Goal: Complete application form

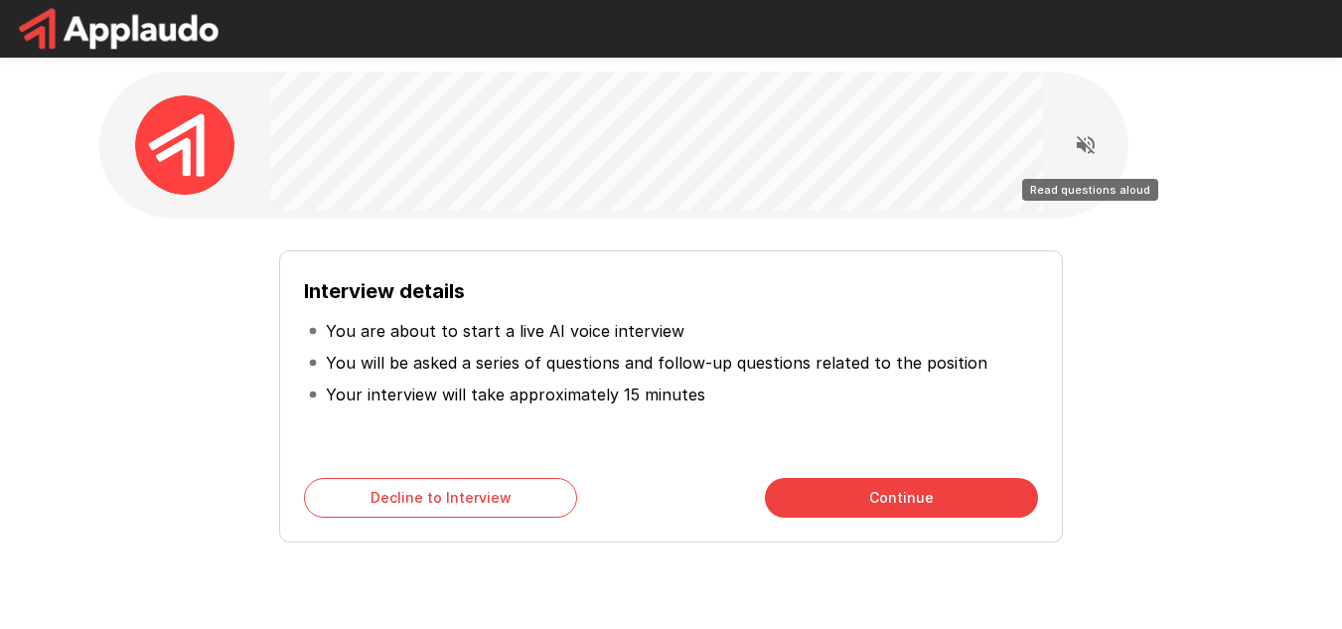
click at [1086, 149] on icon "Read questions aloud" at bounding box center [1086, 145] width 24 height 24
click at [1081, 144] on icon "Stop reading questions aloud" at bounding box center [1085, 145] width 18 height 18
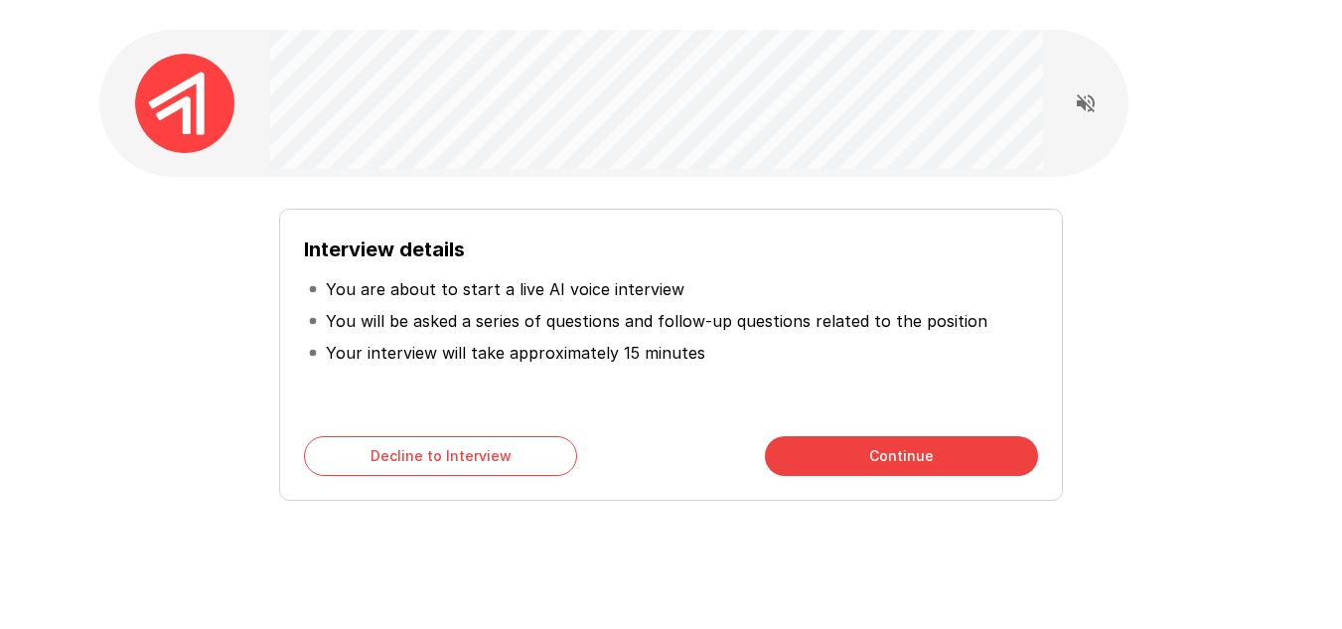
scroll to position [80, 0]
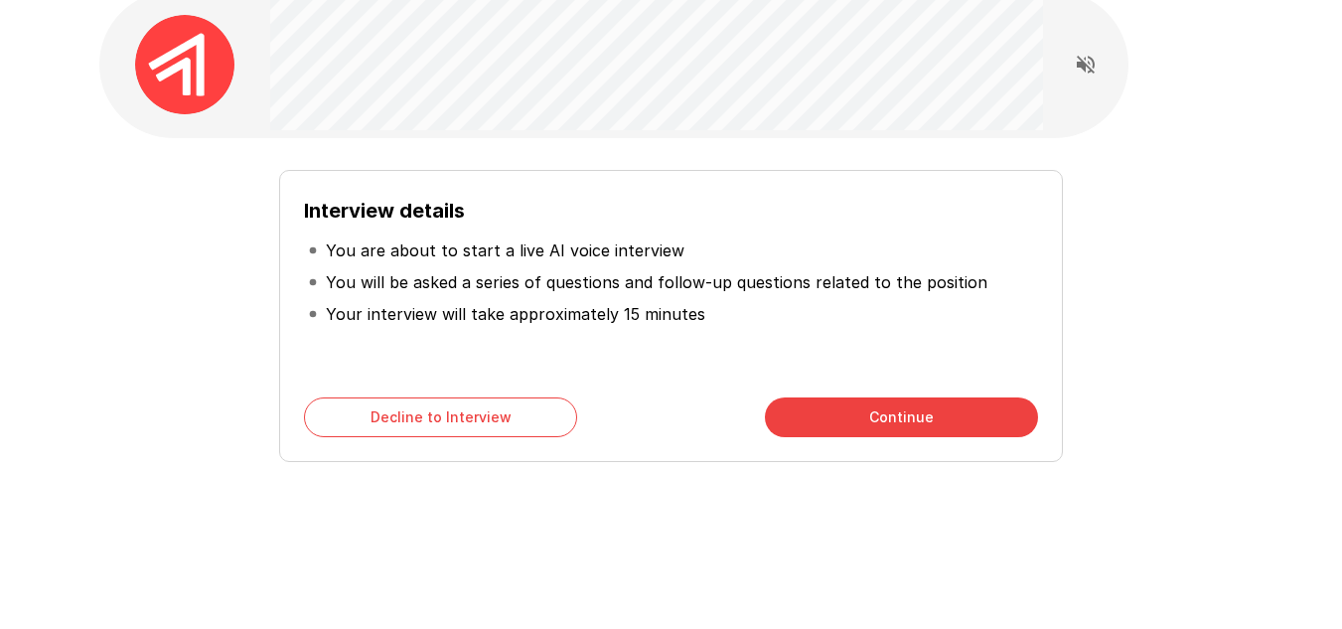
click at [834, 405] on button "Continue" at bounding box center [901, 417] width 273 height 40
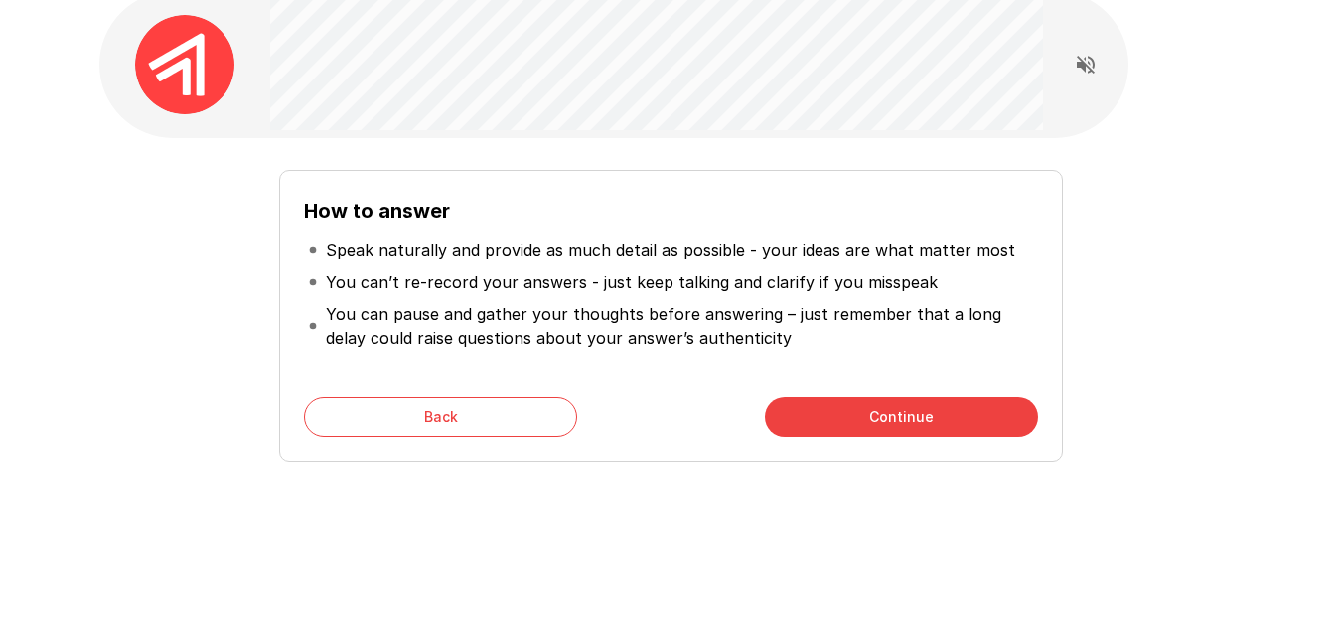
click at [925, 420] on button "Continue" at bounding box center [901, 417] width 273 height 40
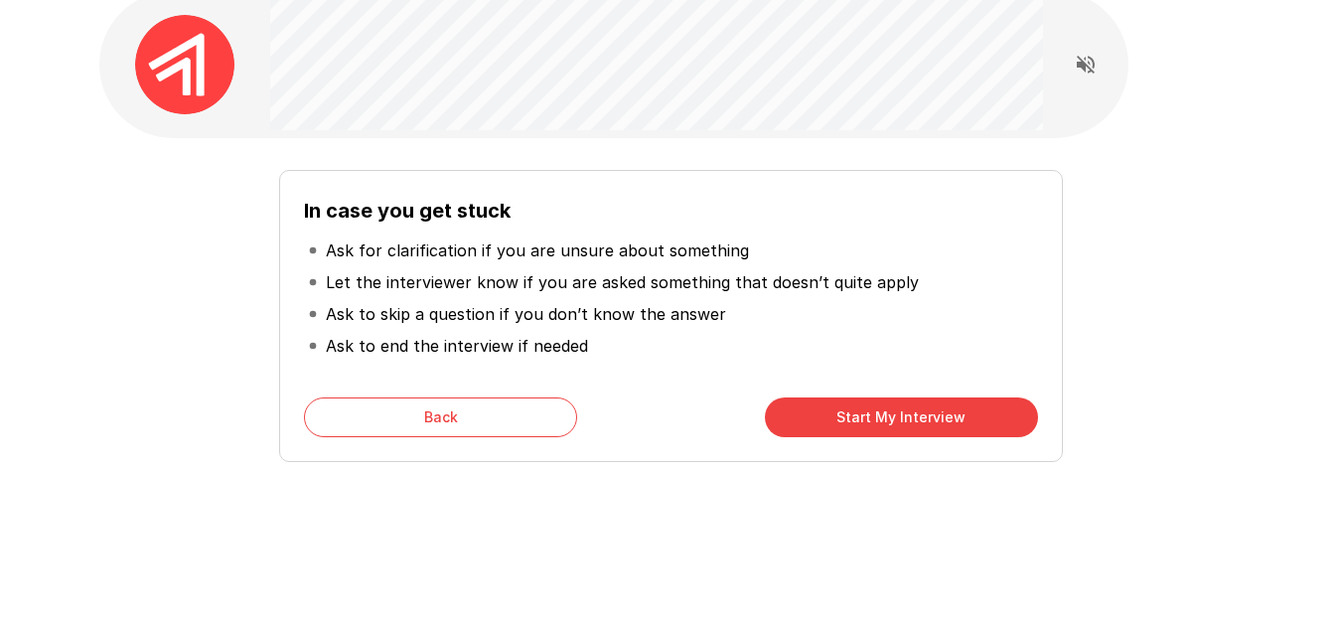
click at [884, 416] on button "Start My Interview" at bounding box center [901, 417] width 273 height 40
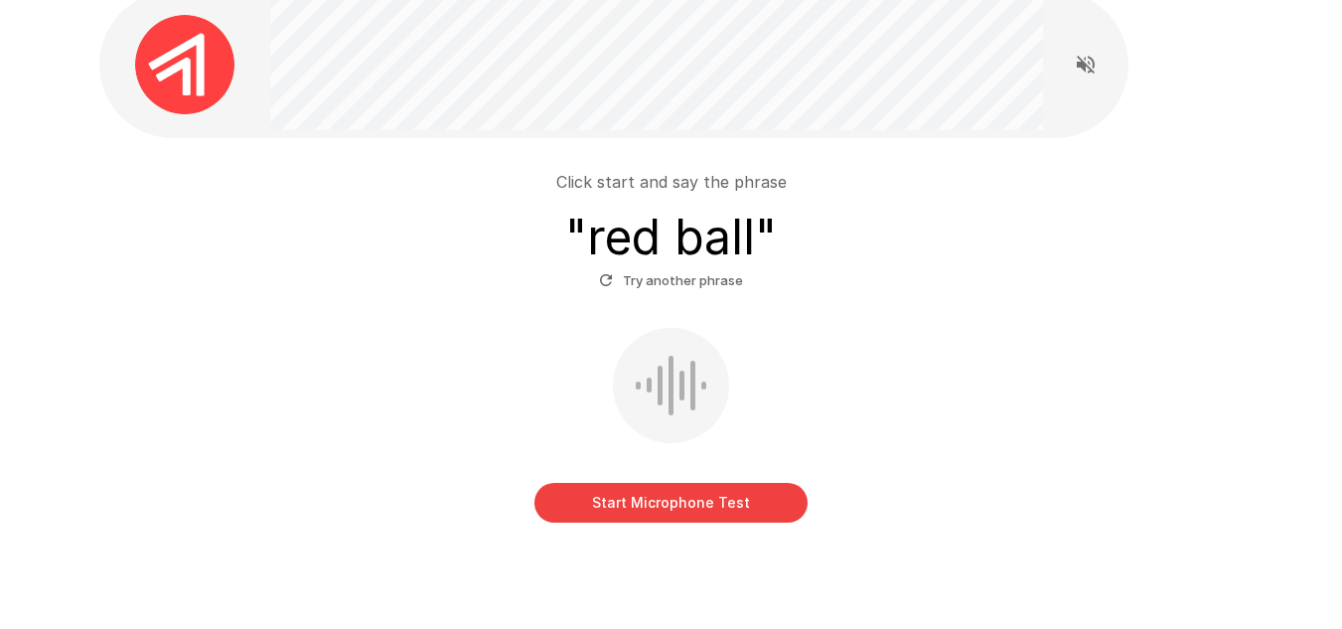
click at [718, 500] on button "Start Microphone Test" at bounding box center [670, 503] width 273 height 40
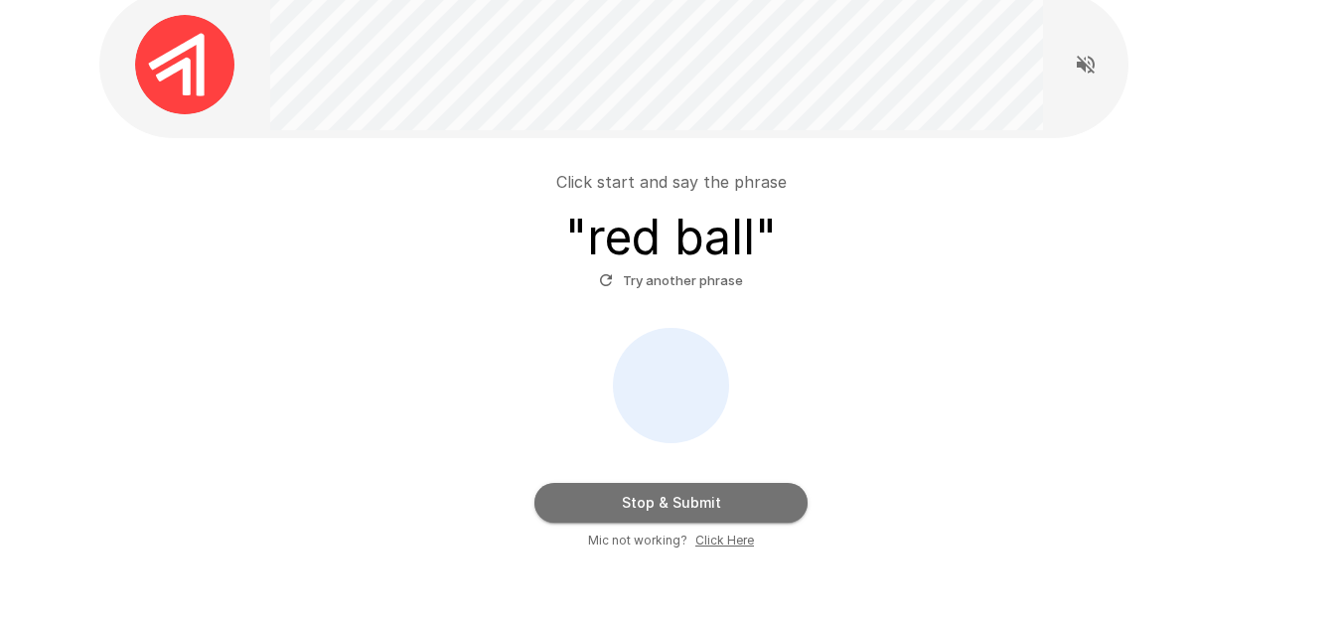
click at [770, 498] on button "Stop & Submit" at bounding box center [670, 503] width 273 height 40
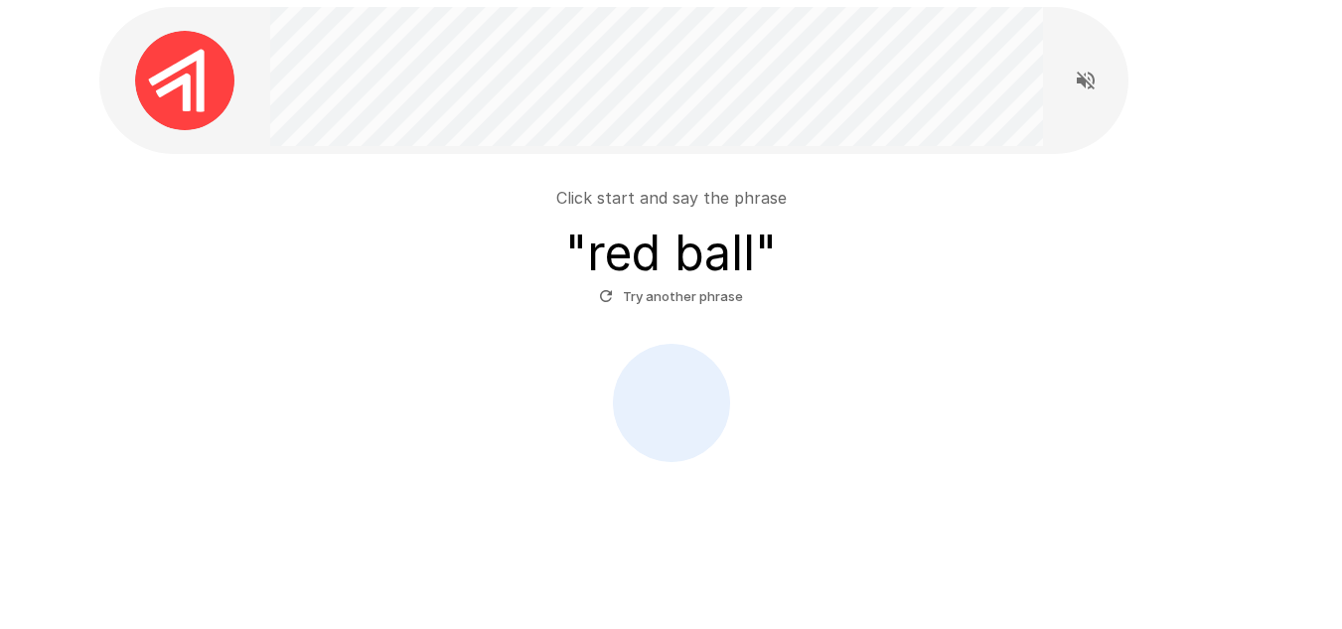
scroll to position [65, 0]
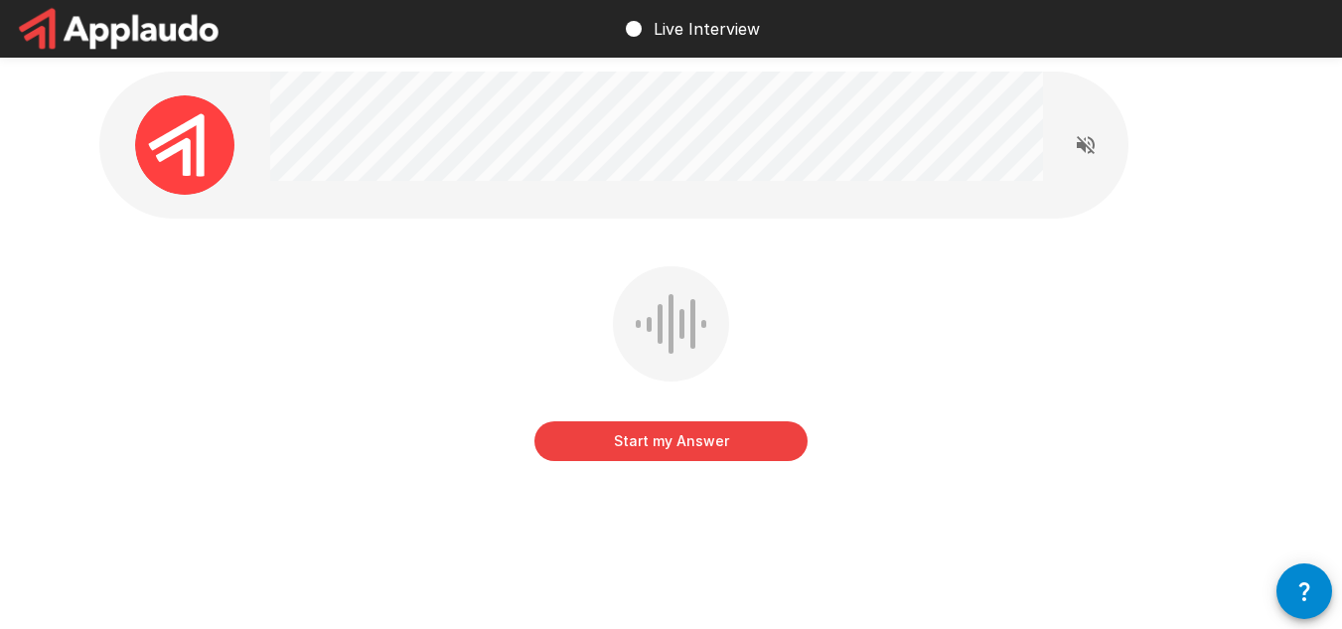
click at [706, 445] on button "Start my Answer" at bounding box center [670, 441] width 273 height 40
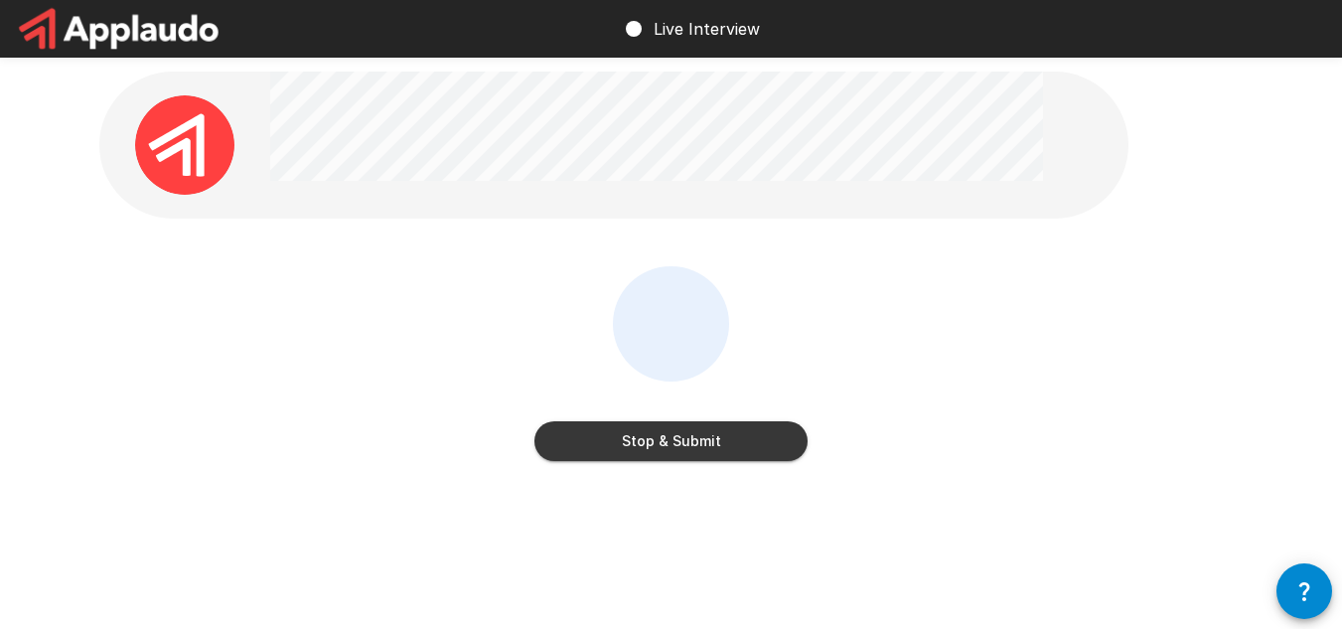
click at [771, 447] on button "Stop & Submit" at bounding box center [670, 441] width 273 height 40
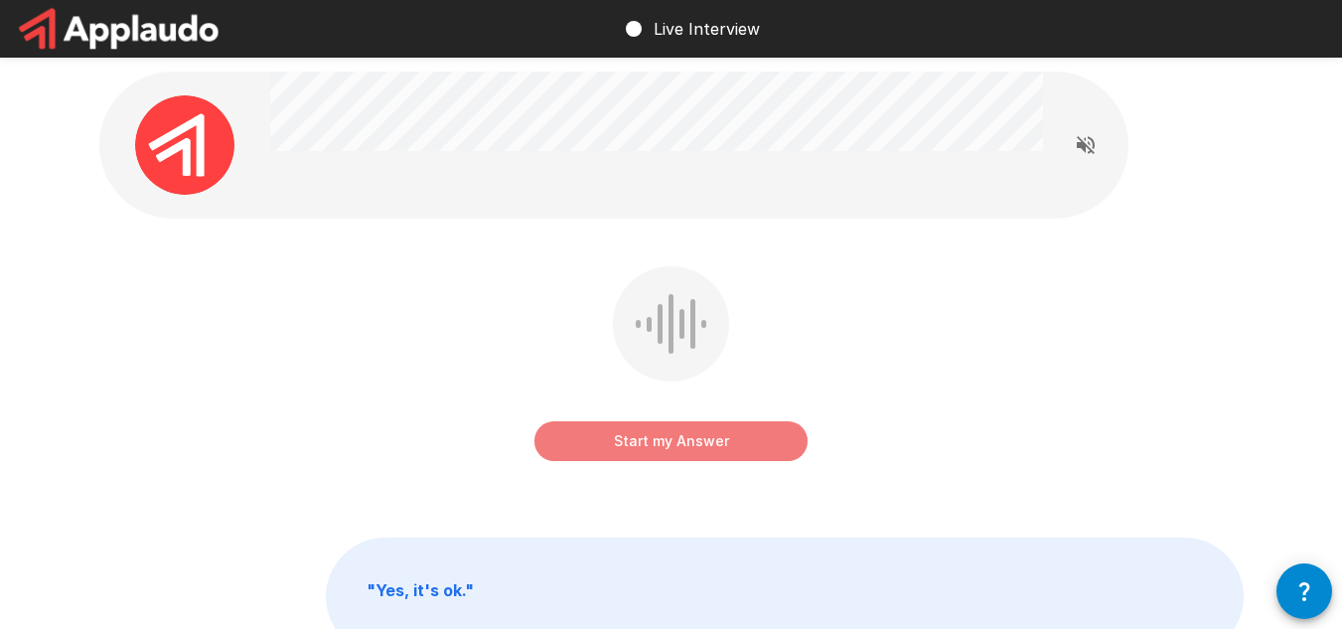
click at [721, 442] on button "Start my Answer" at bounding box center [670, 441] width 273 height 40
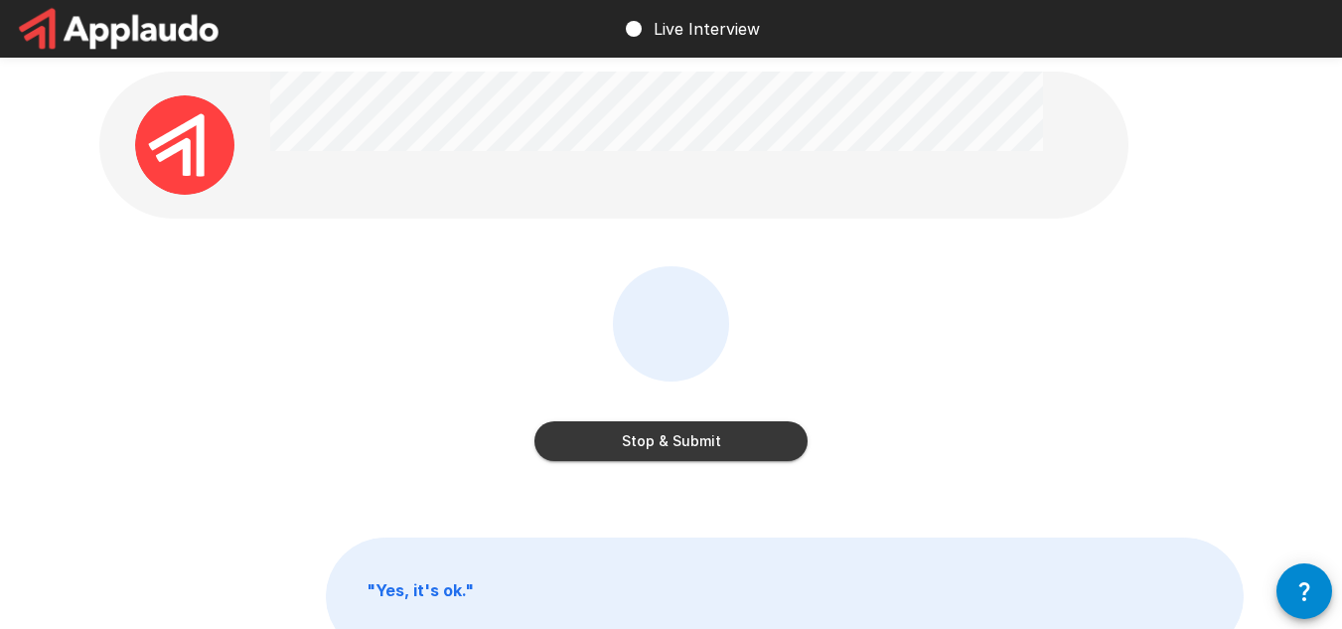
click at [713, 455] on button "Stop & Submit" at bounding box center [670, 441] width 273 height 40
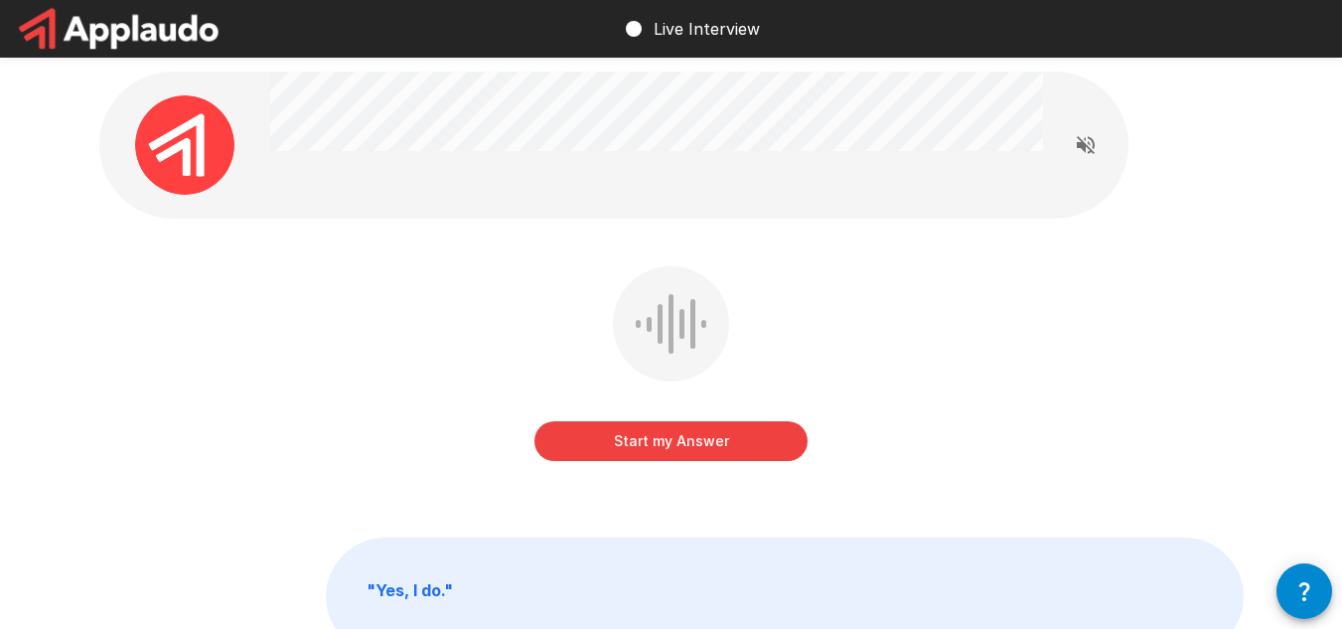
click at [672, 434] on button "Start my Answer" at bounding box center [670, 441] width 273 height 40
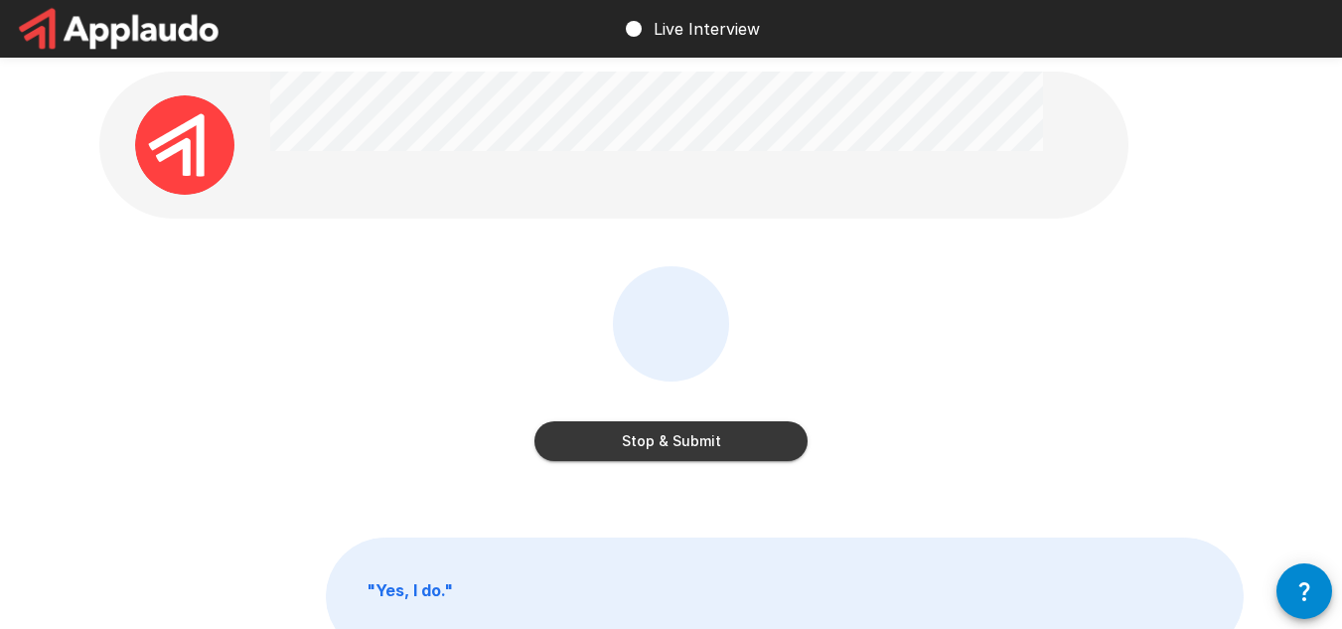
click at [751, 440] on button "Stop & Submit" at bounding box center [670, 441] width 273 height 40
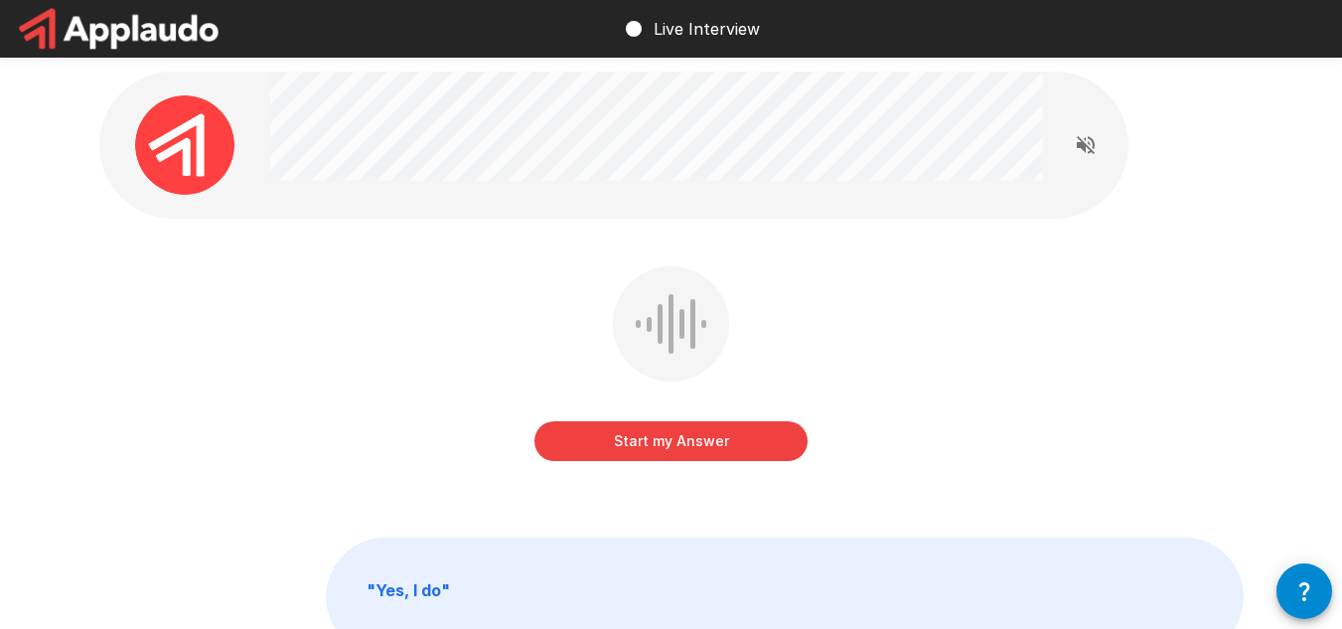
click at [691, 435] on button "Start my Answer" at bounding box center [670, 441] width 273 height 40
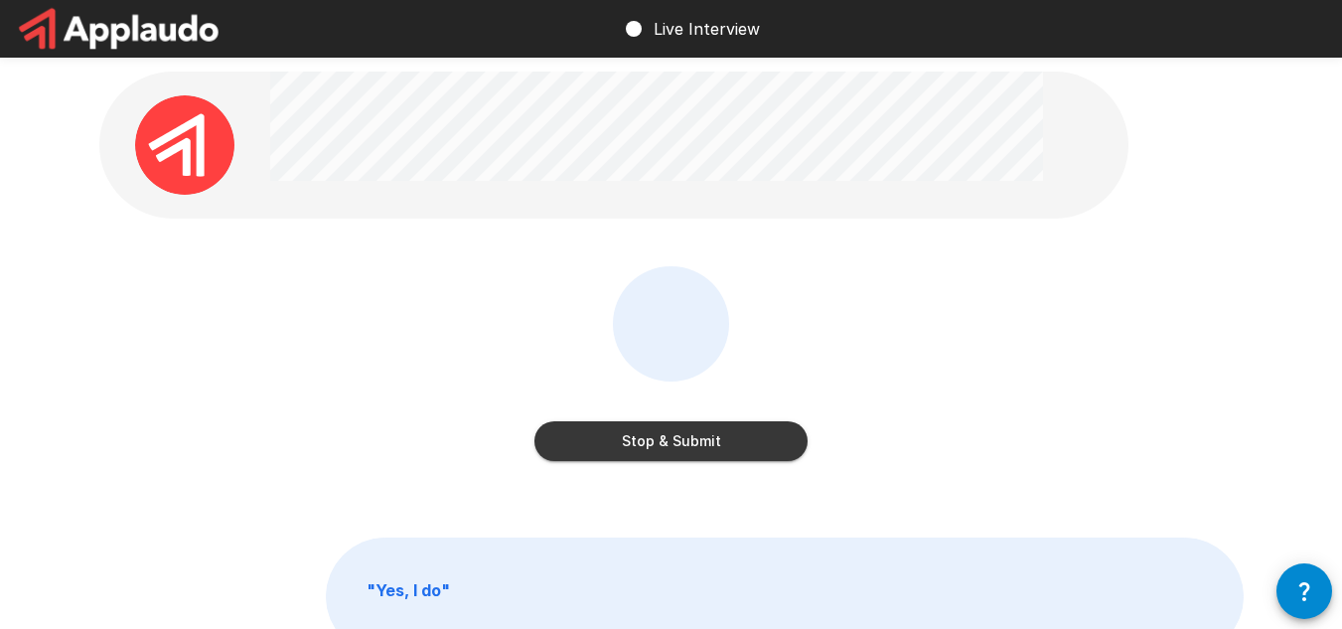
click at [740, 452] on button "Stop & Submit" at bounding box center [670, 441] width 273 height 40
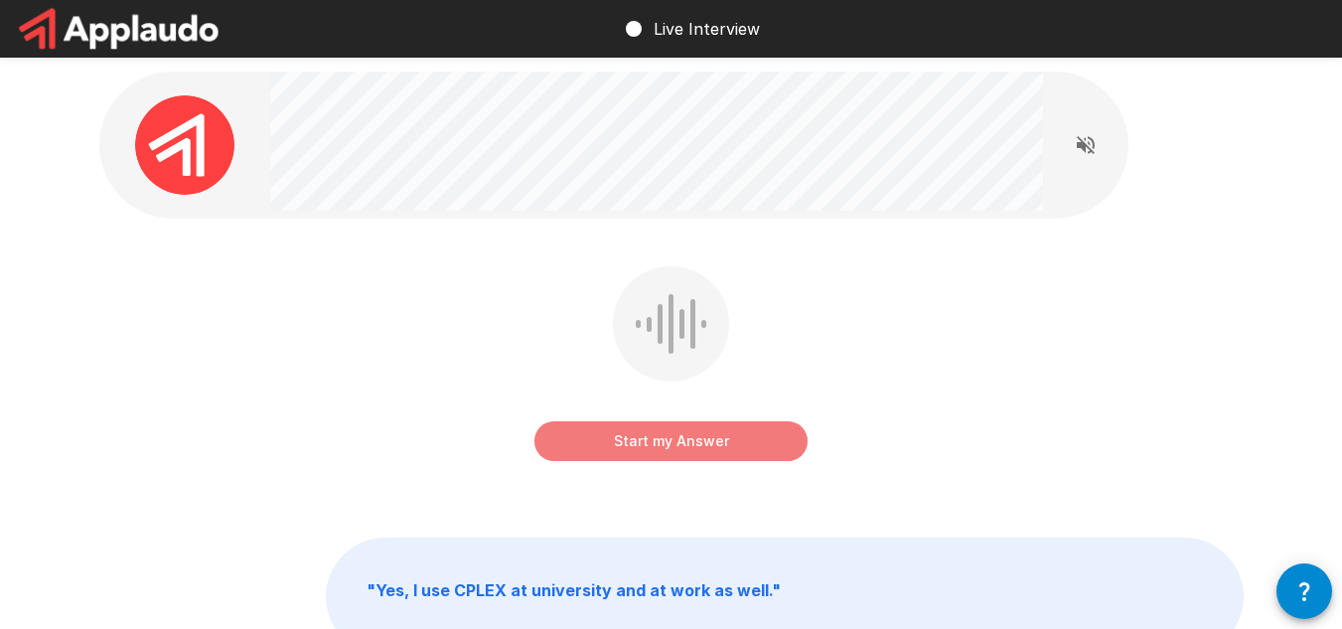
click at [737, 446] on button "Start my Answer" at bounding box center [670, 441] width 273 height 40
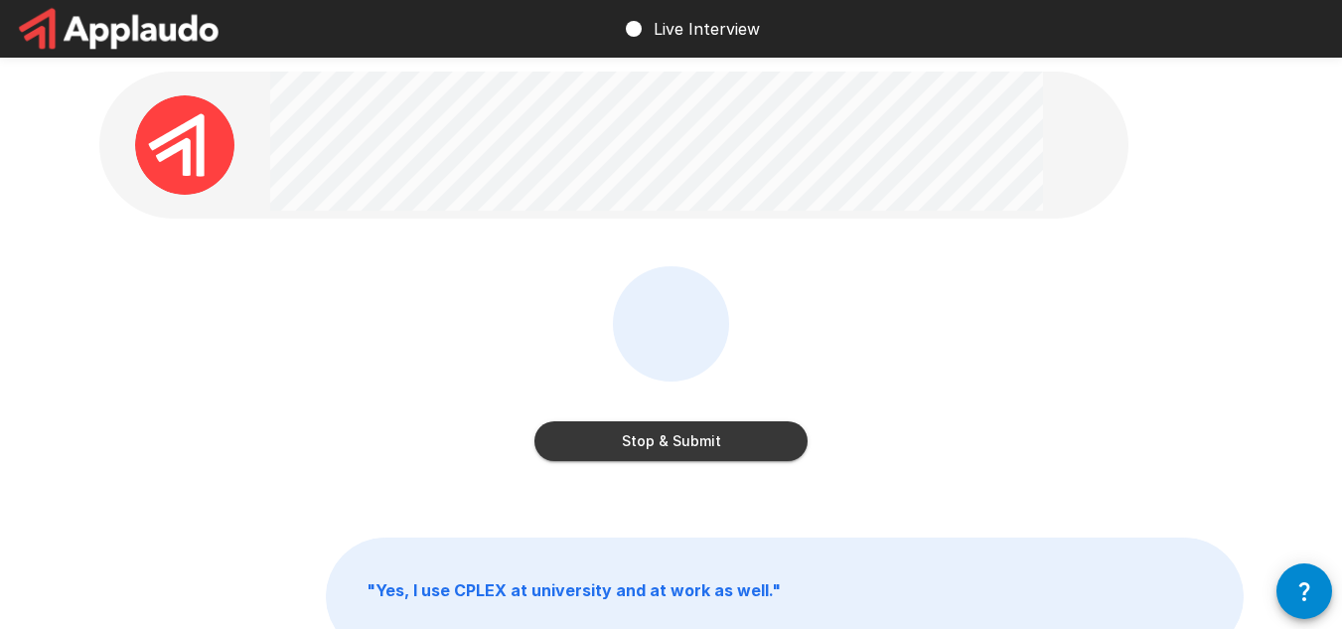
click at [726, 447] on button "Stop & Submit" at bounding box center [670, 441] width 273 height 40
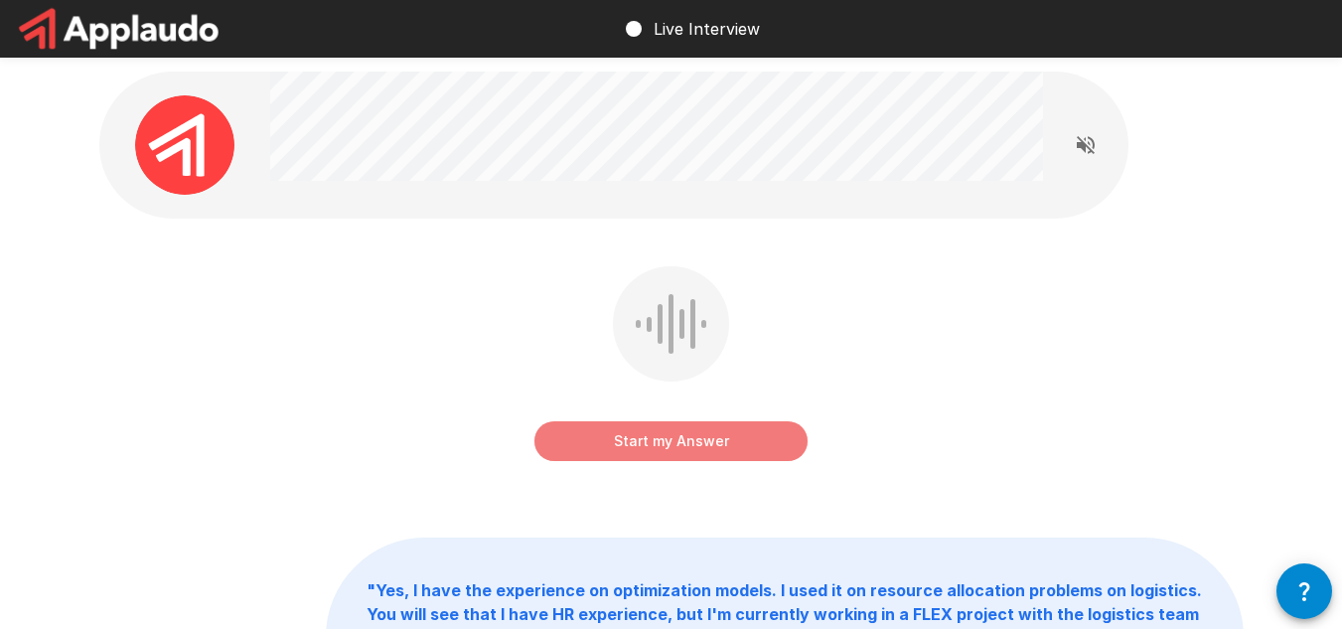
click at [655, 436] on button "Start my Answer" at bounding box center [670, 441] width 273 height 40
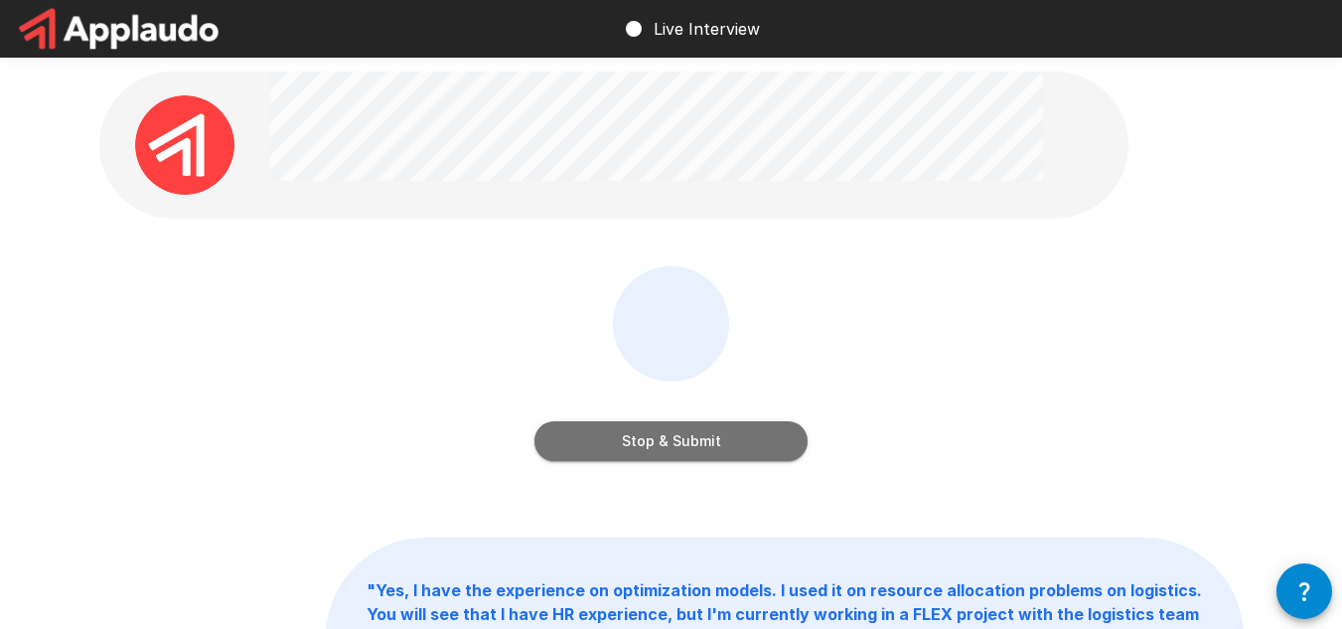
click at [764, 444] on button "Stop & Submit" at bounding box center [670, 441] width 273 height 40
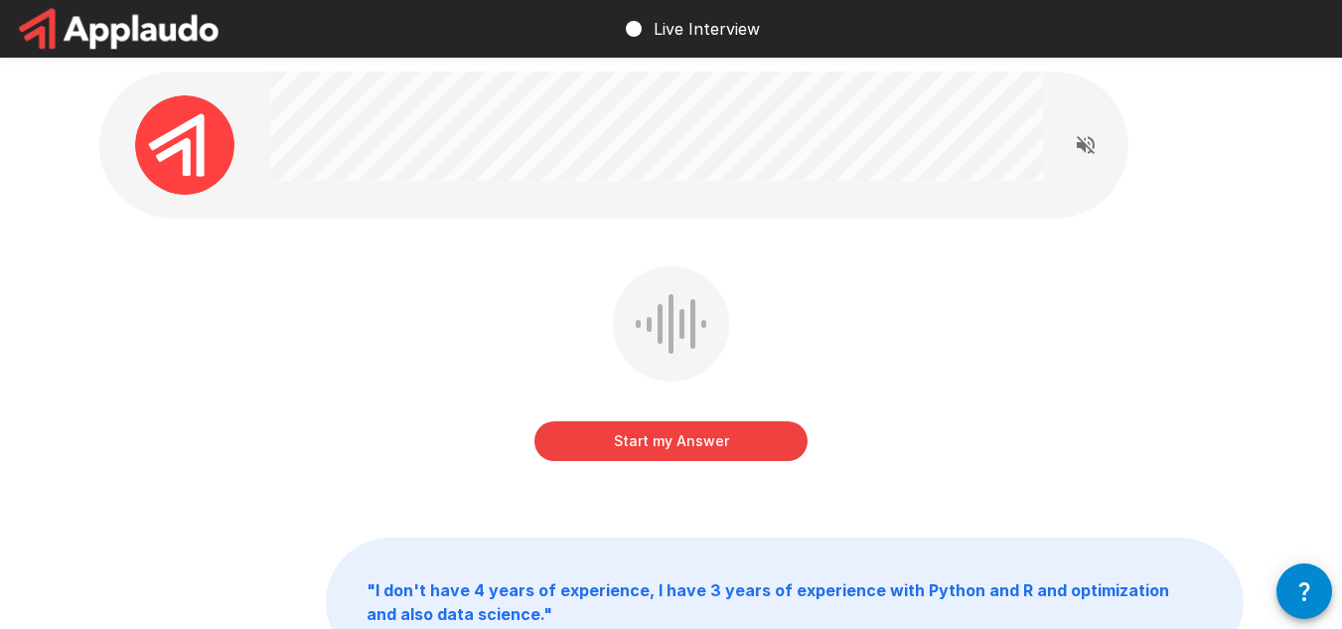
click at [726, 439] on button "Start my Answer" at bounding box center [670, 441] width 273 height 40
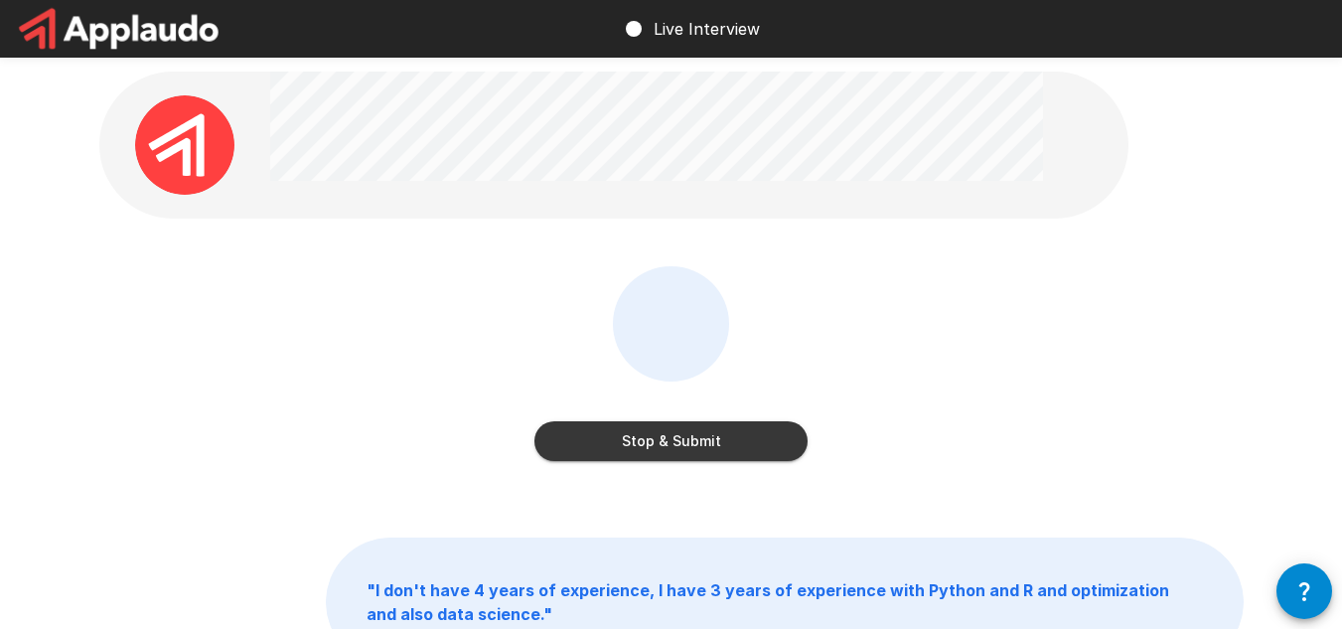
click at [739, 444] on button "Stop & Submit" at bounding box center [670, 441] width 273 height 40
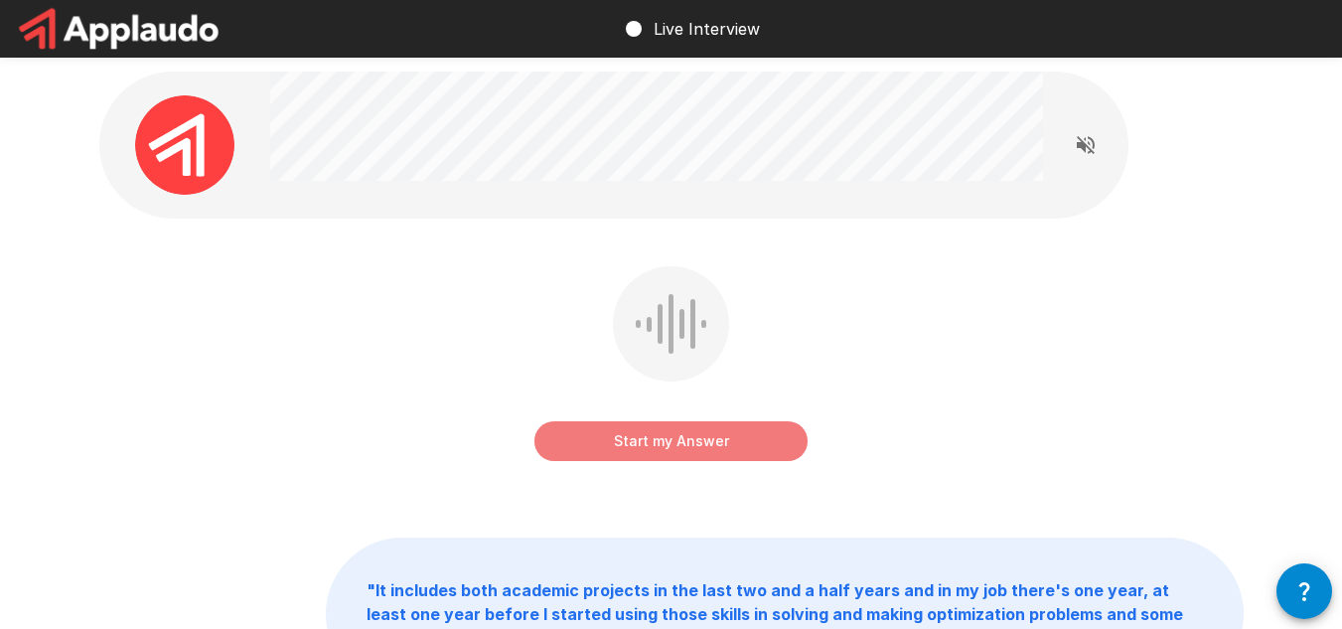
click at [646, 424] on button "Start my Answer" at bounding box center [670, 441] width 273 height 40
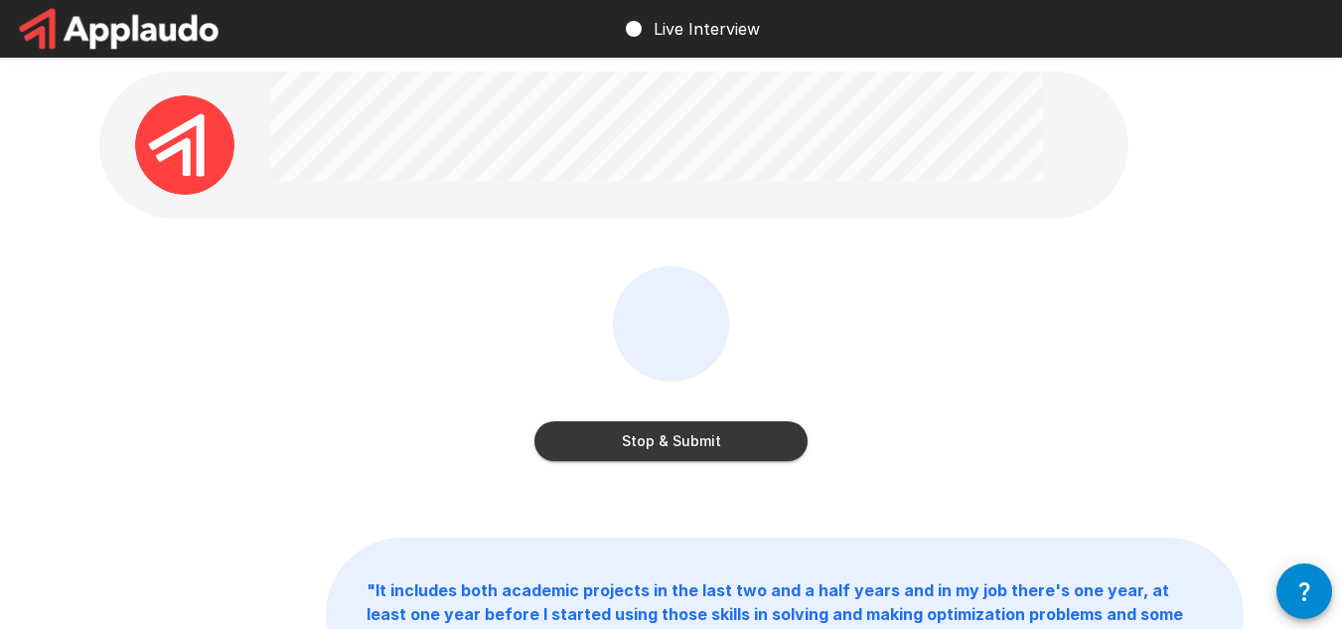
click at [784, 434] on button "Stop & Submit" at bounding box center [670, 441] width 273 height 40
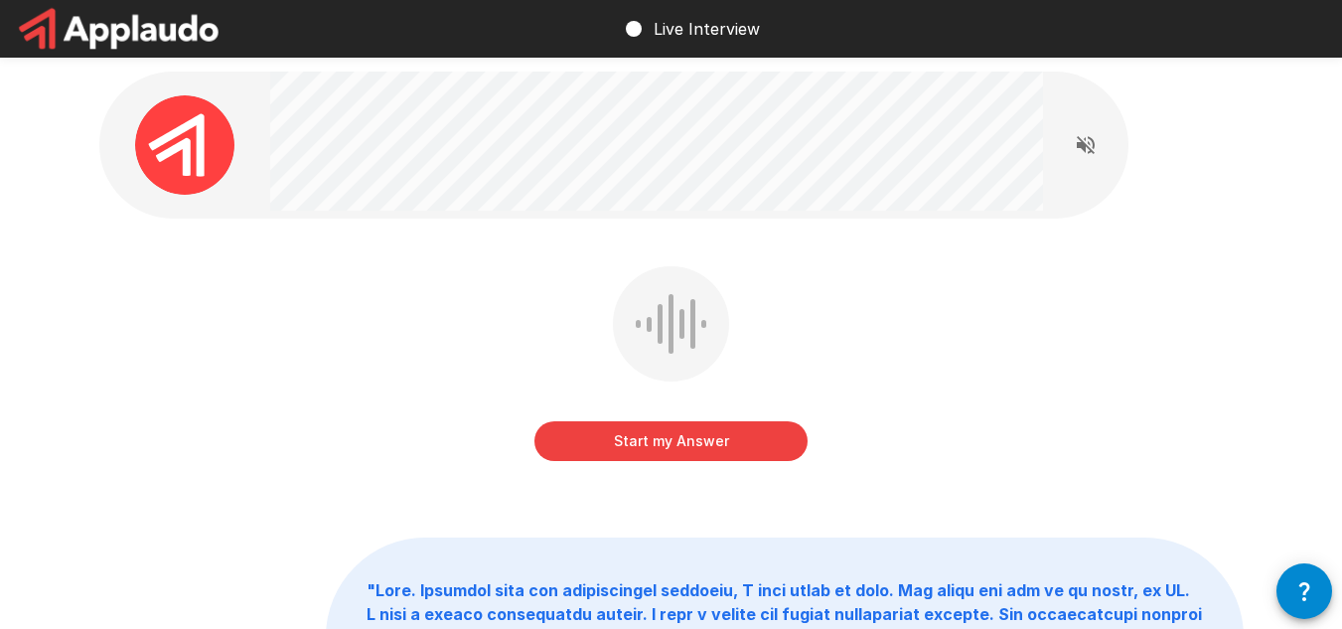
click at [768, 438] on button "Start my Answer" at bounding box center [670, 441] width 273 height 40
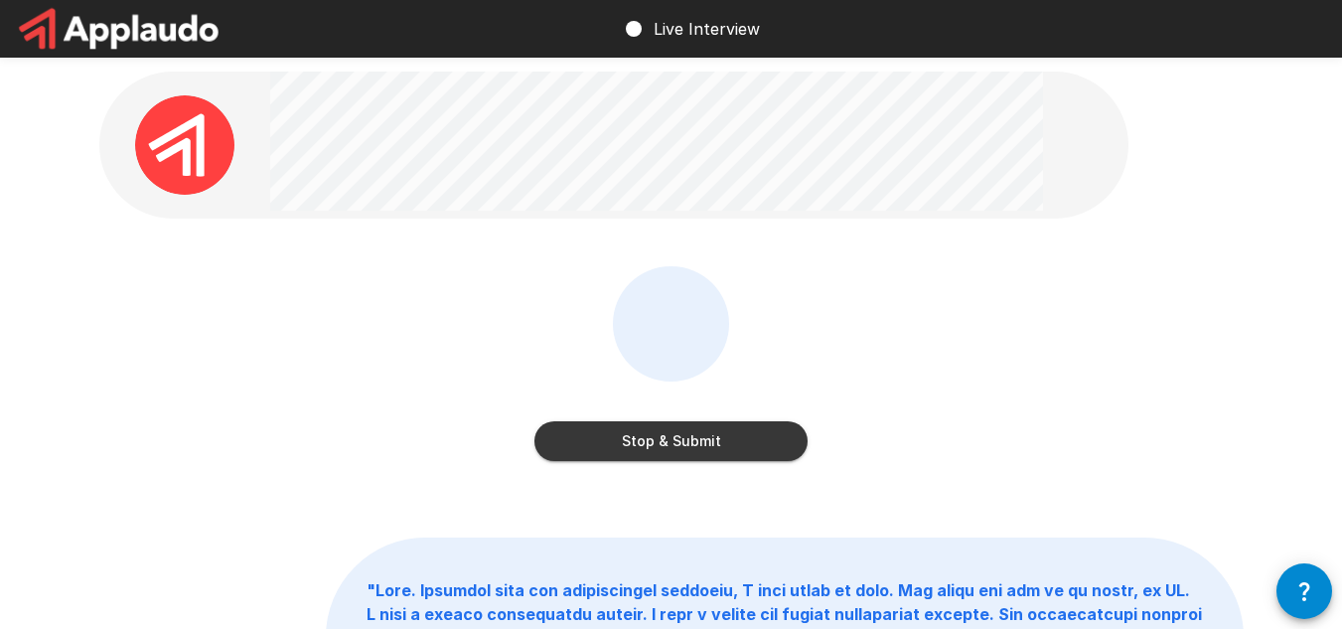
click at [749, 442] on button "Stop & Submit" at bounding box center [670, 441] width 273 height 40
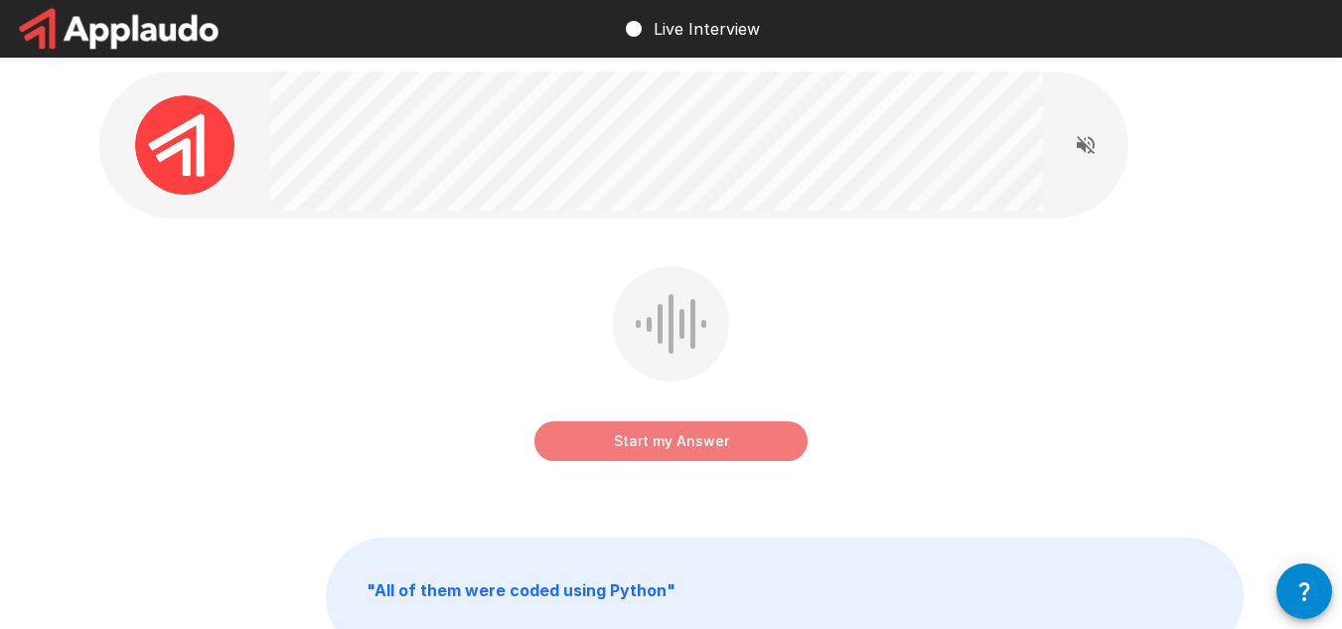
click at [715, 452] on button "Start my Answer" at bounding box center [670, 441] width 273 height 40
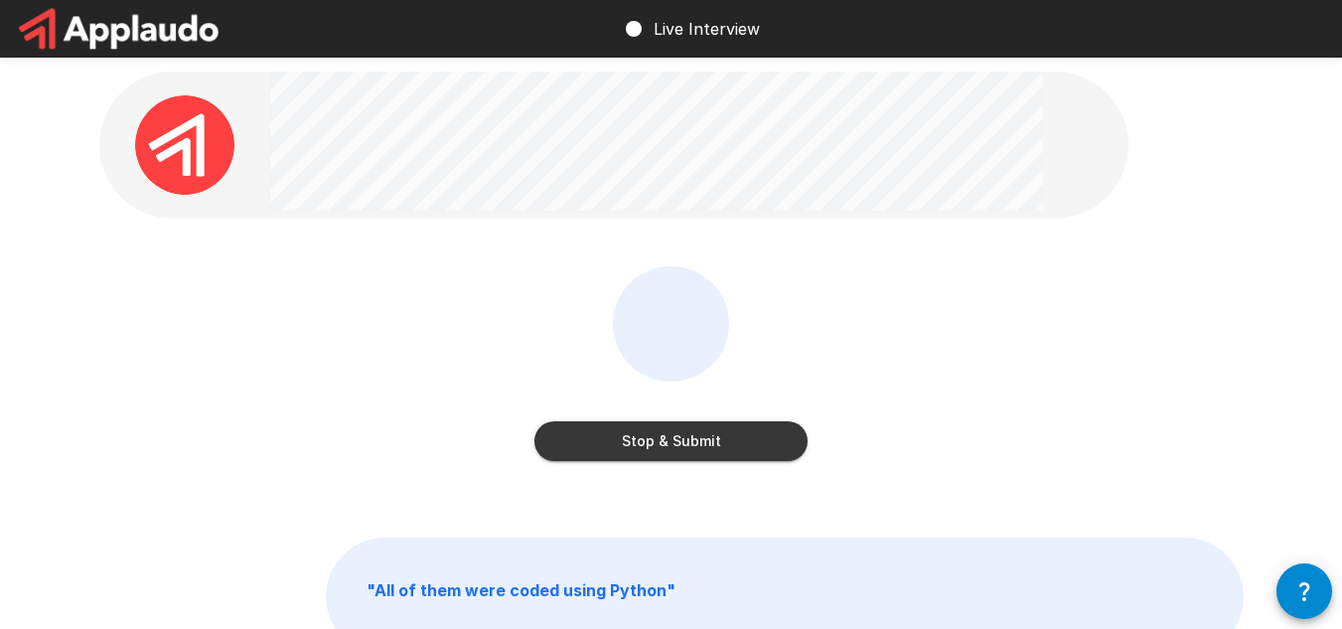
click at [738, 440] on button "Stop & Submit" at bounding box center [670, 441] width 273 height 40
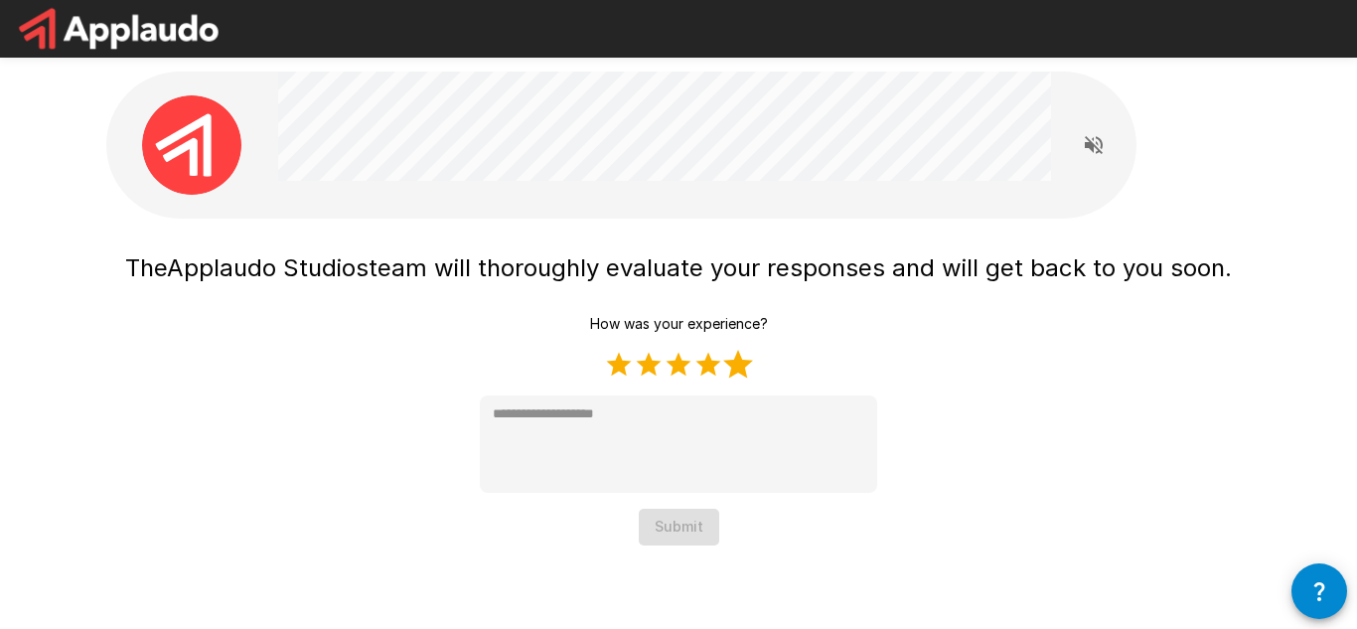
click at [733, 369] on label "5 Stars" at bounding box center [738, 365] width 30 height 30
type textarea "*"
click at [704, 530] on button "Submit" at bounding box center [679, 526] width 80 height 37
